Goal: Navigation & Orientation: Find specific page/section

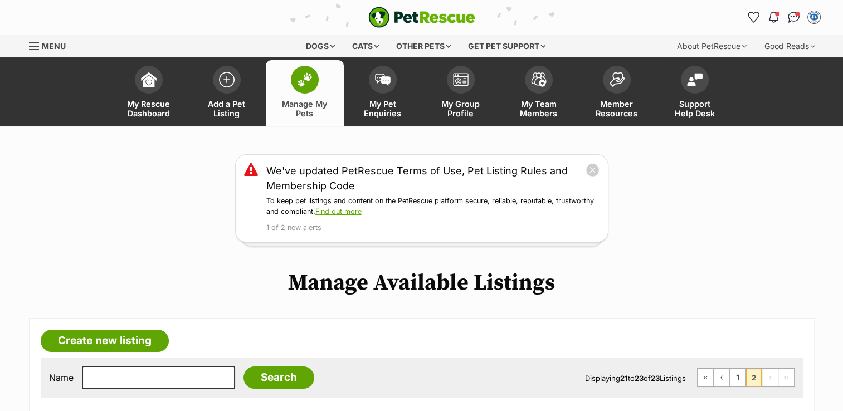
click at [304, 86] on img at bounding box center [305, 79] width 16 height 14
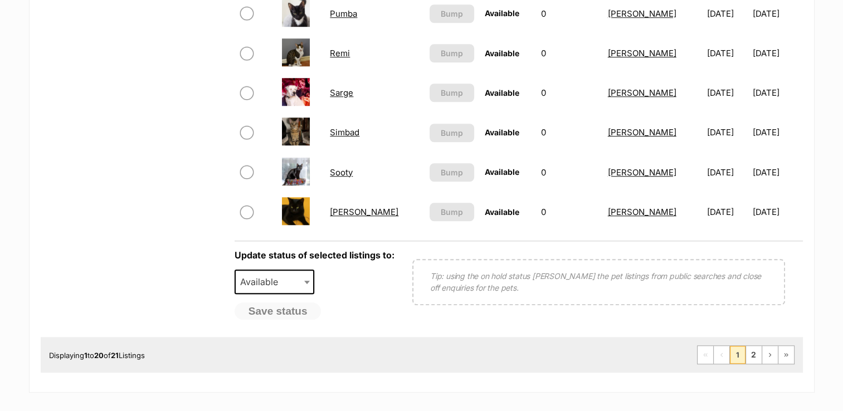
scroll to position [995, 0]
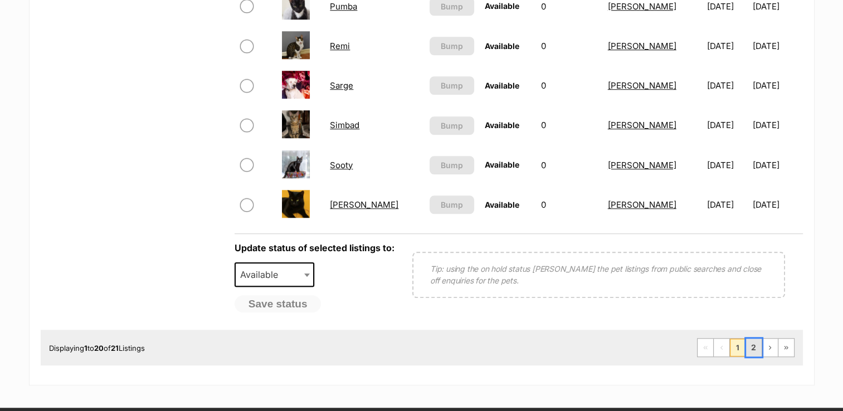
click at [757, 345] on link "2" at bounding box center [754, 348] width 16 height 18
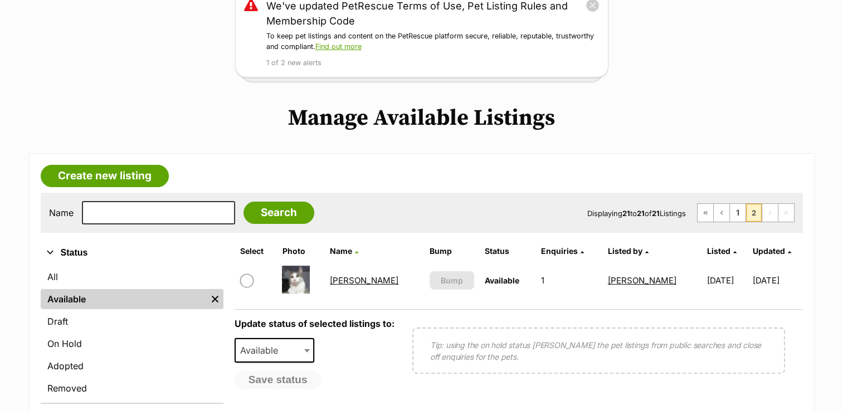
scroll to position [178, 0]
